Goal: Task Accomplishment & Management: Manage account settings

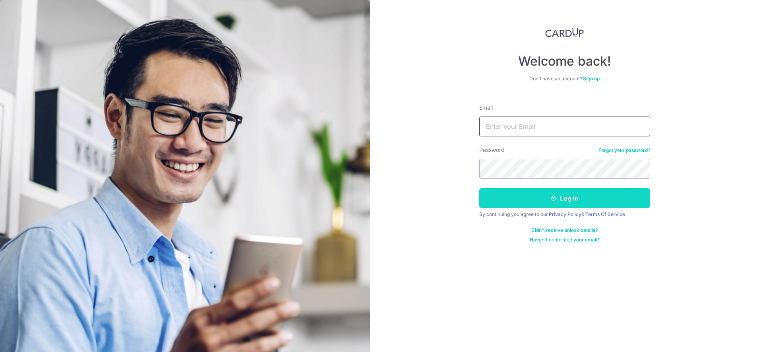
type input "[DOMAIN_NAME][EMAIL_ADDRESS][DOMAIN_NAME]"
click at [582, 200] on button "Log in" at bounding box center [564, 198] width 171 height 20
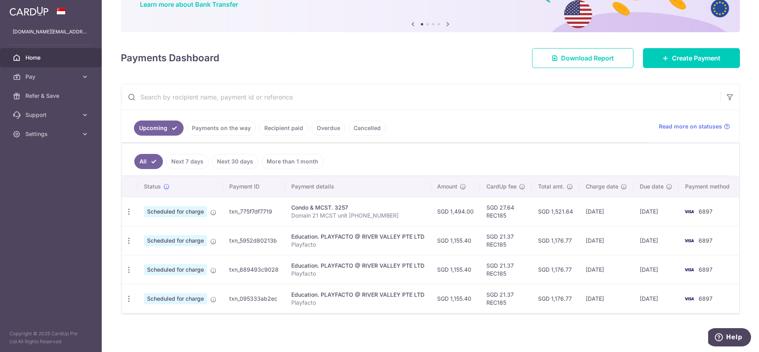
scroll to position [75, 0]
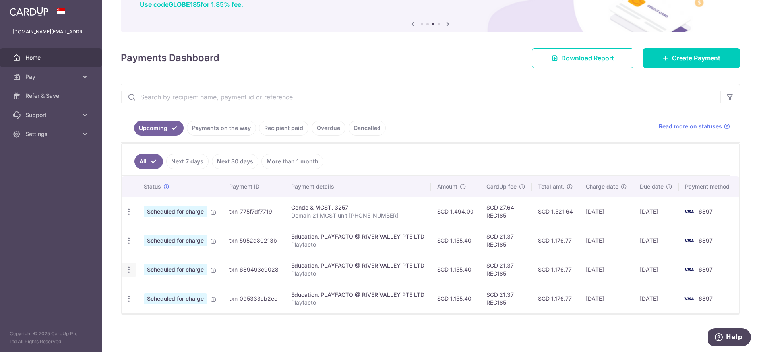
click at [130, 265] on icon "button" at bounding box center [129, 269] width 8 height 8
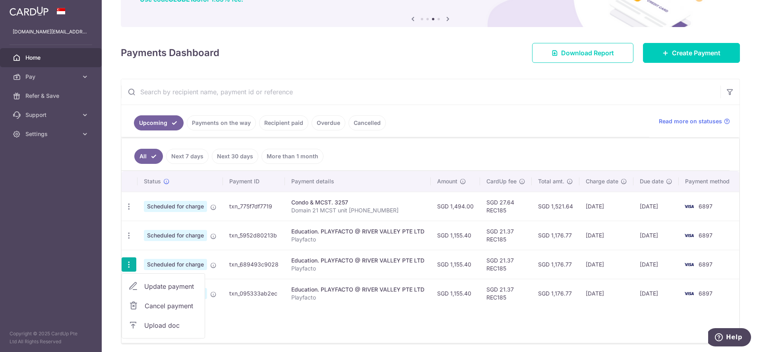
click at [167, 308] on span "Cancel payment" at bounding box center [171, 306] width 53 height 10
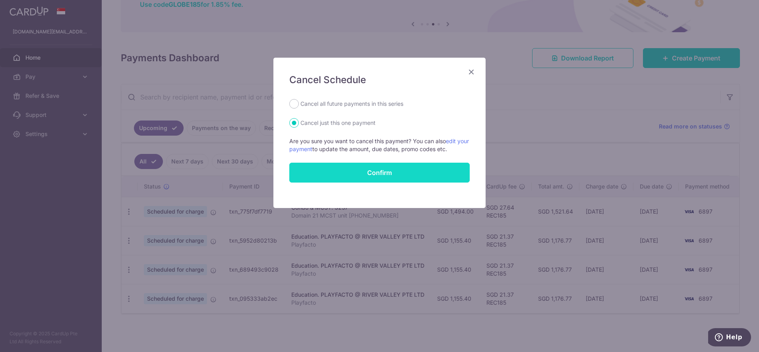
click at [359, 176] on button "Confirm" at bounding box center [379, 172] width 180 height 20
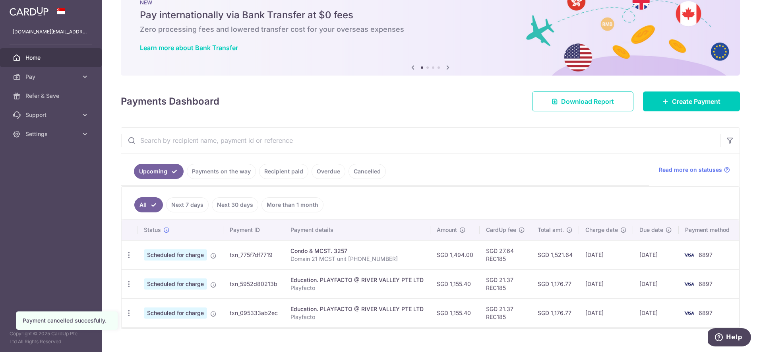
scroll to position [41, 0]
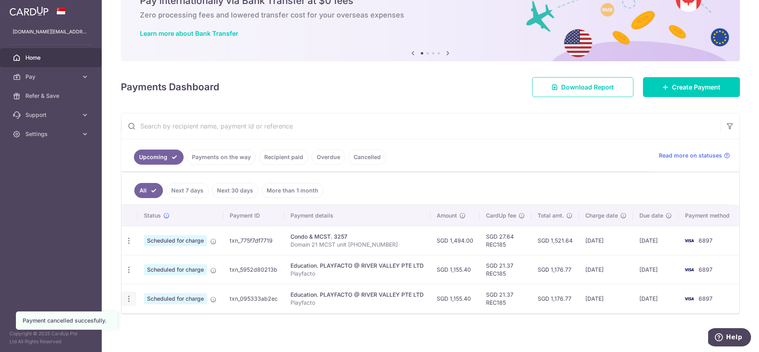
click at [130, 301] on icon "button" at bounding box center [129, 298] width 8 height 8
click at [170, 339] on span "Cancel payment" at bounding box center [171, 340] width 53 height 10
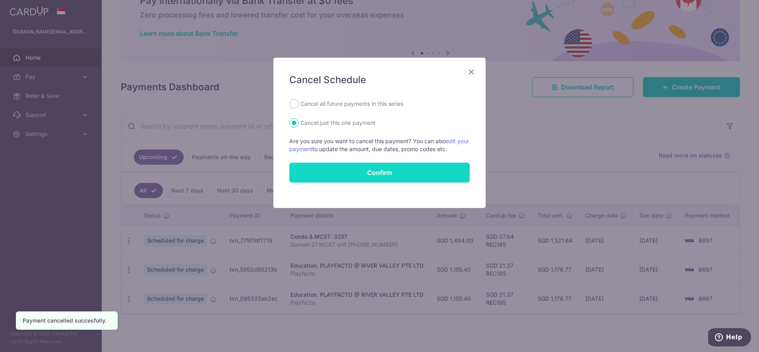
click at [366, 176] on button "Confirm" at bounding box center [379, 172] width 180 height 20
